Goal: Information Seeking & Learning: Learn about a topic

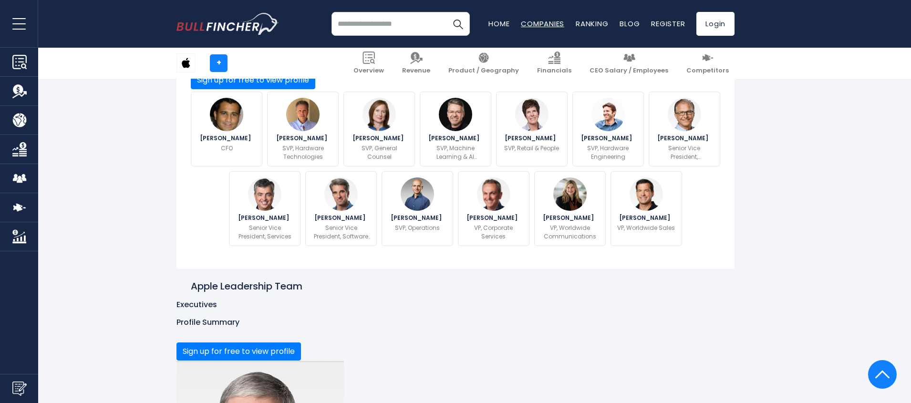
click at [538, 22] on link "Companies" at bounding box center [542, 24] width 43 height 10
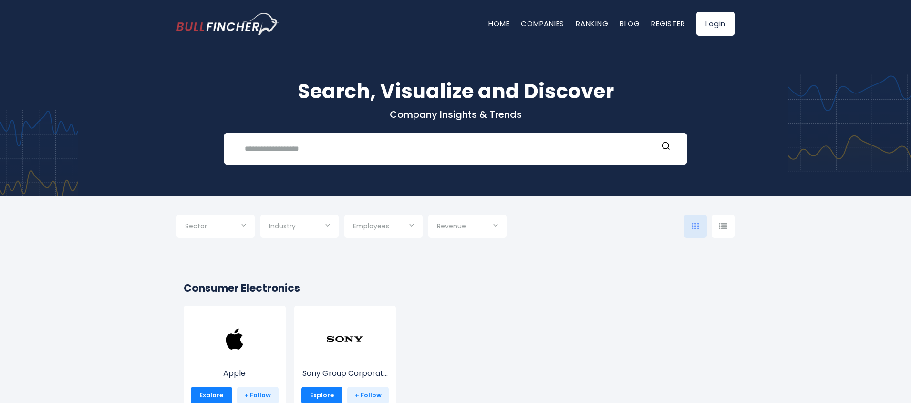
scroll to position [57, 0]
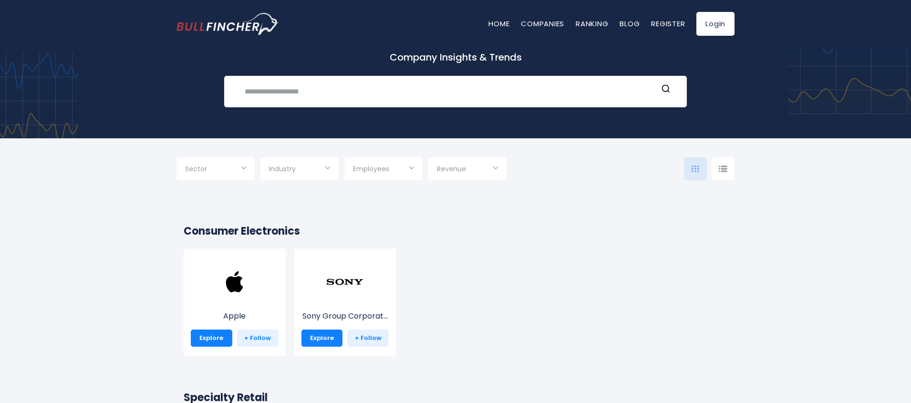
click at [728, 170] on div at bounding box center [723, 168] width 23 height 23
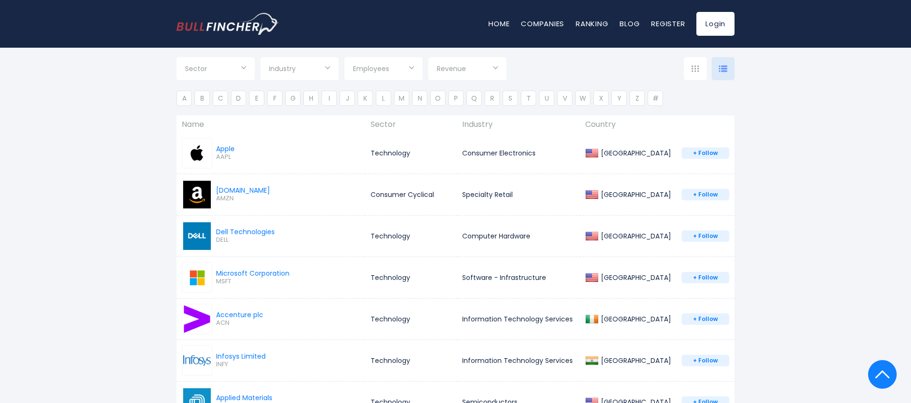
scroll to position [210, 0]
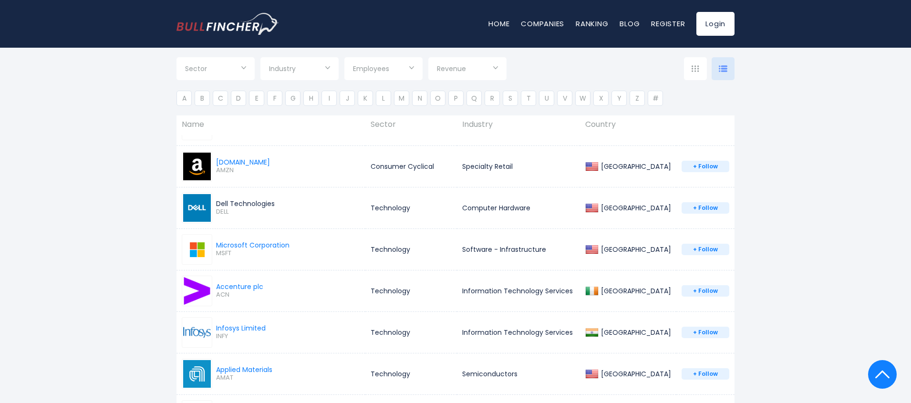
click at [245, 203] on div "Dell Technologies" at bounding box center [245, 203] width 59 height 9
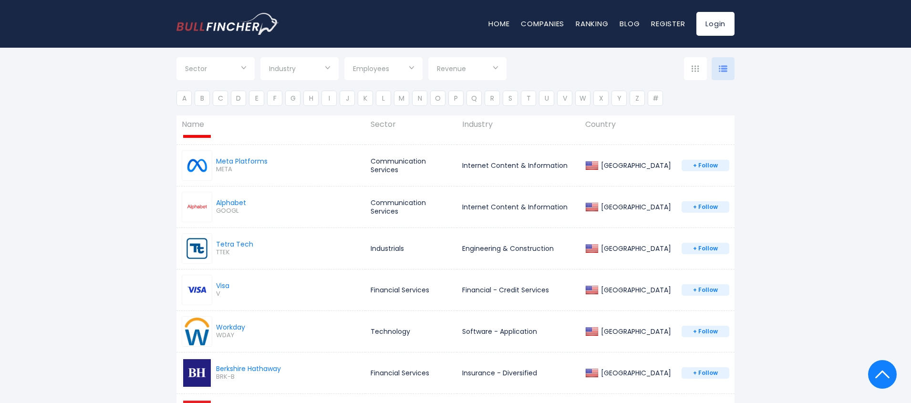
scroll to position [668, 0]
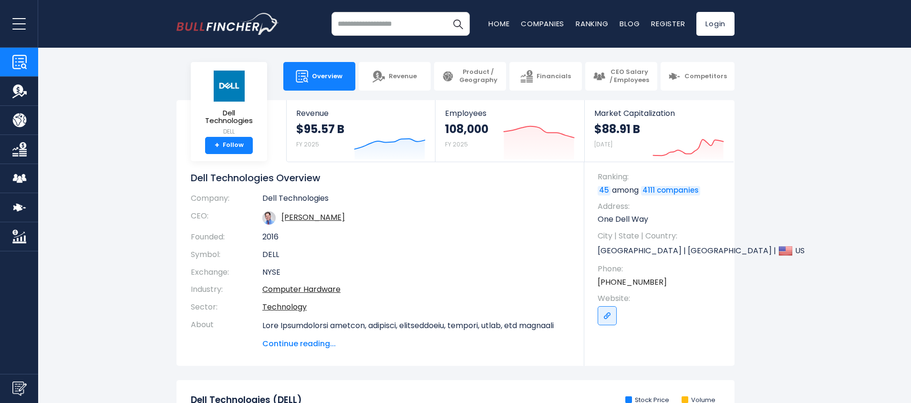
click at [89, 161] on section "Dell Technologies DELL + Follow Revenue $95.57 B FY 2025 Created with Highchart…" at bounding box center [455, 233] width 911 height 266
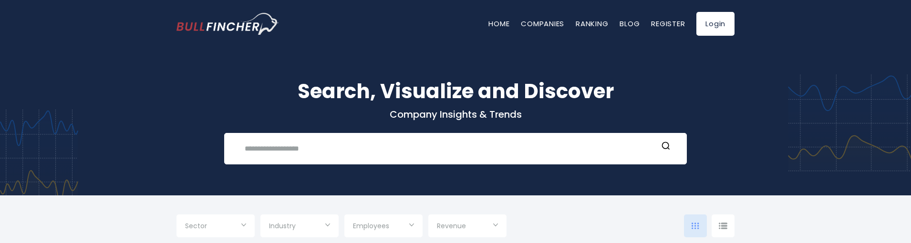
click at [728, 223] on div at bounding box center [723, 226] width 23 height 23
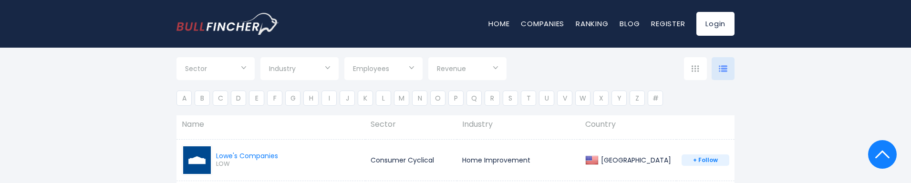
scroll to position [4203, 0]
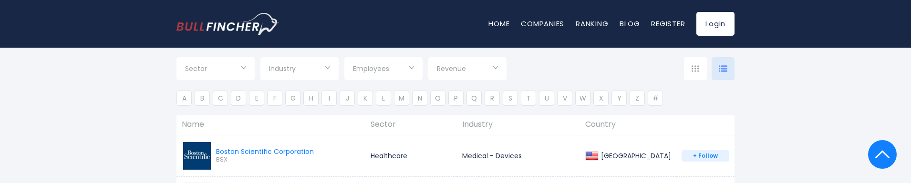
click at [720, 72] on div at bounding box center [723, 68] width 23 height 23
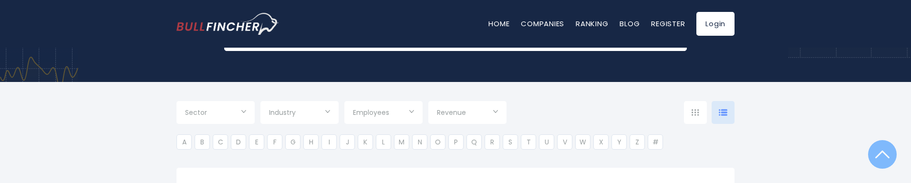
scroll to position [95, 0]
